Goal: Information Seeking & Learning: Learn about a topic

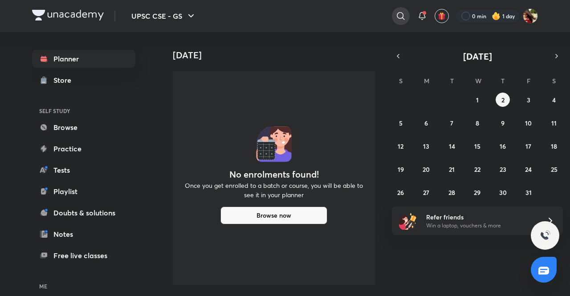
click at [403, 16] on icon at bounding box center [401, 16] width 8 height 8
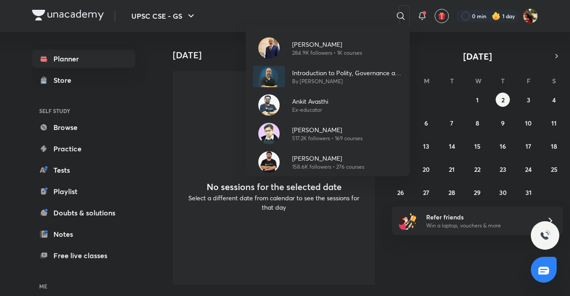
click at [321, 15] on div "[PERSON_NAME] 284.9K followers • 1K courses Introduction to Polity, Governance …" at bounding box center [285, 148] width 570 height 296
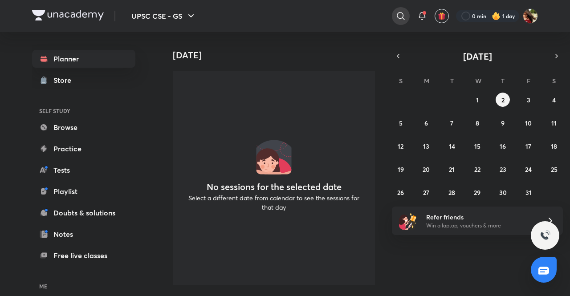
click at [396, 12] on icon at bounding box center [401, 16] width 11 height 11
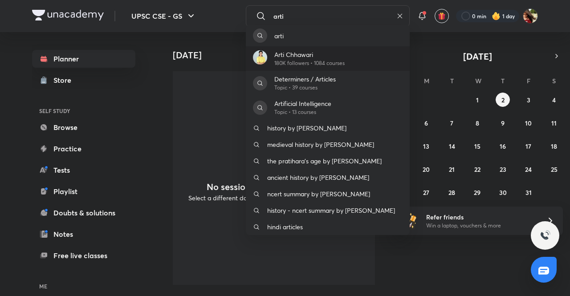
type input "arti"
click at [297, 55] on p "Arti Chhawari" at bounding box center [310, 54] width 70 height 9
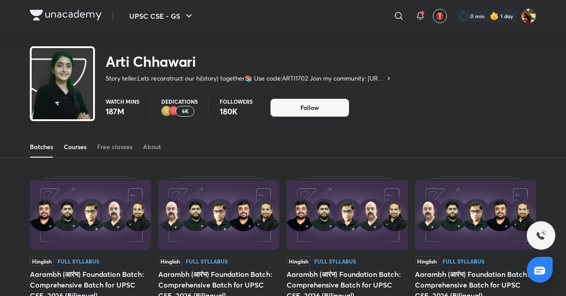
click at [80, 148] on div "Courses" at bounding box center [75, 147] width 23 height 9
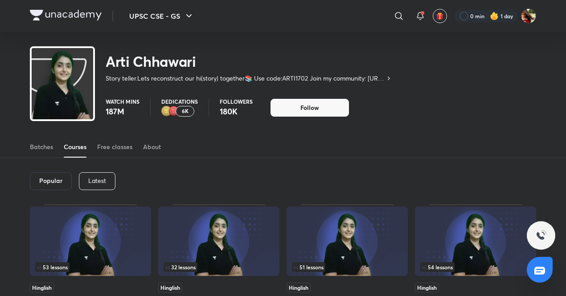
click at [90, 176] on div "Latest" at bounding box center [97, 181] width 37 height 18
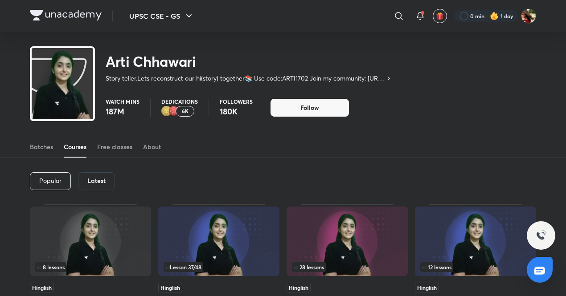
click at [90, 176] on div "Latest" at bounding box center [96, 181] width 37 height 18
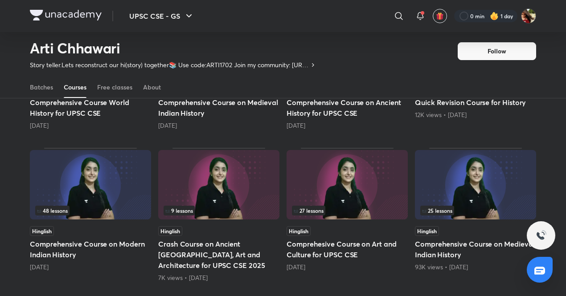
scroll to position [325, 0]
click at [95, 180] on img at bounding box center [90, 185] width 121 height 70
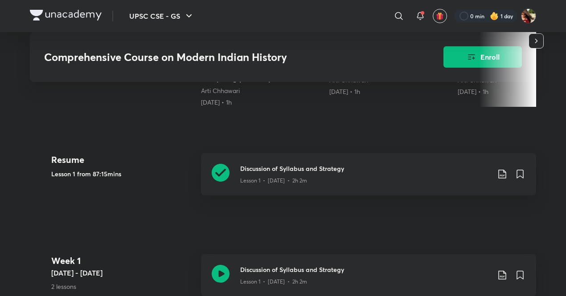
scroll to position [316, 0]
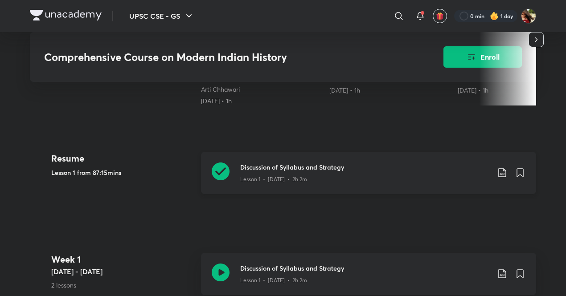
click at [263, 178] on p "Lesson 1 • [DATE] • 2h 2m" at bounding box center [273, 180] width 67 height 8
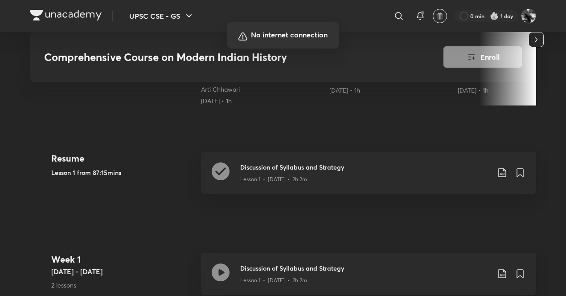
click at [481, 281] on div at bounding box center [283, 148] width 566 height 296
click at [480, 281] on div at bounding box center [283, 148] width 566 height 296
